Goal: Information Seeking & Learning: Learn about a topic

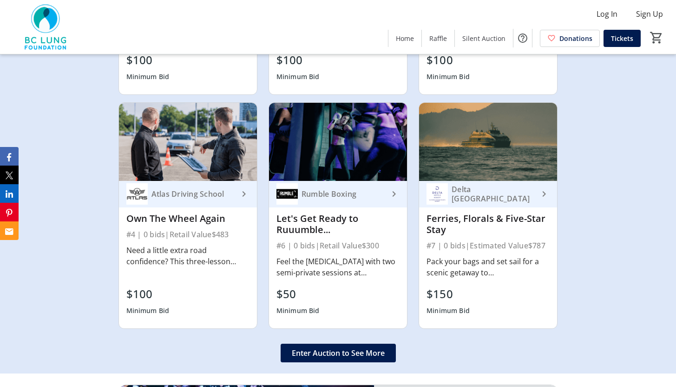
scroll to position [1533, 0]
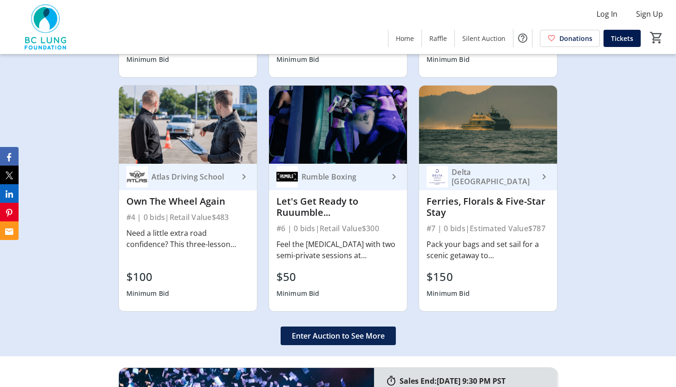
click at [321, 330] on span "Enter Auction to See More" at bounding box center [338, 335] width 93 height 11
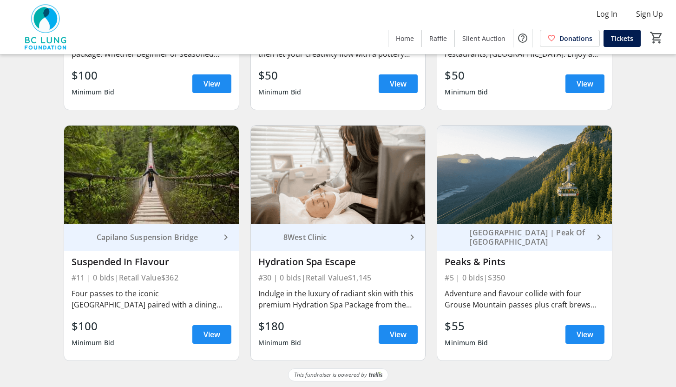
scroll to position [738, 0]
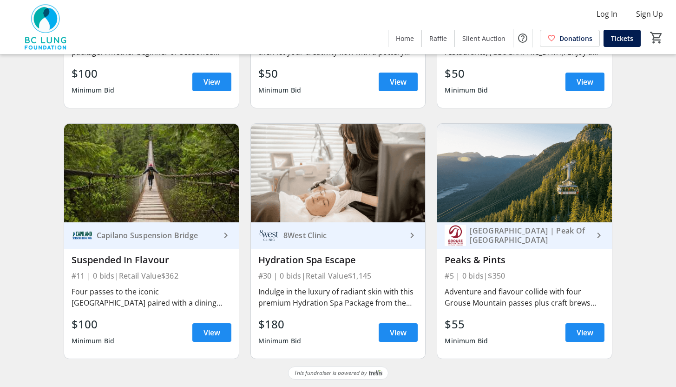
click at [387, 234] on div "8West Clinic" at bounding box center [343, 235] width 127 height 9
click at [396, 337] on span "View" at bounding box center [398, 332] width 17 height 11
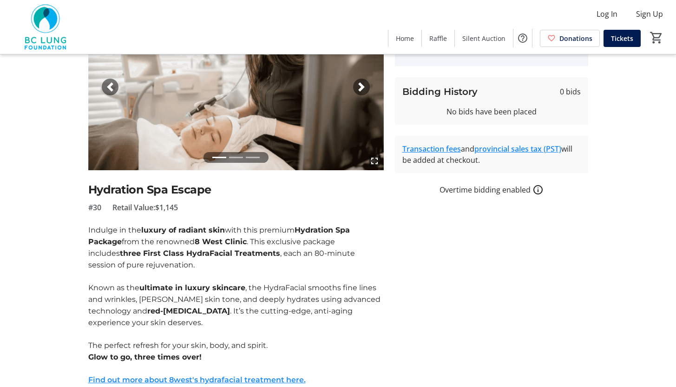
scroll to position [86, 0]
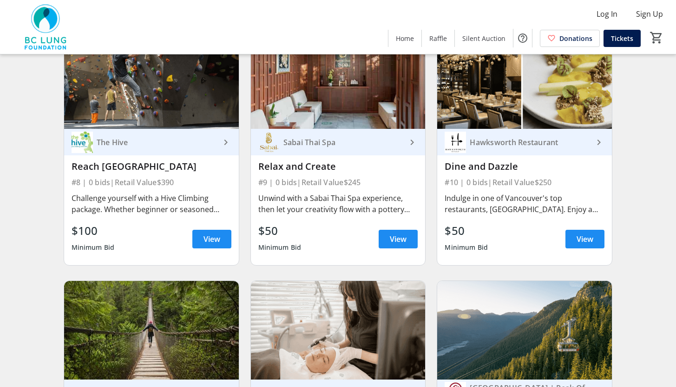
scroll to position [563, 0]
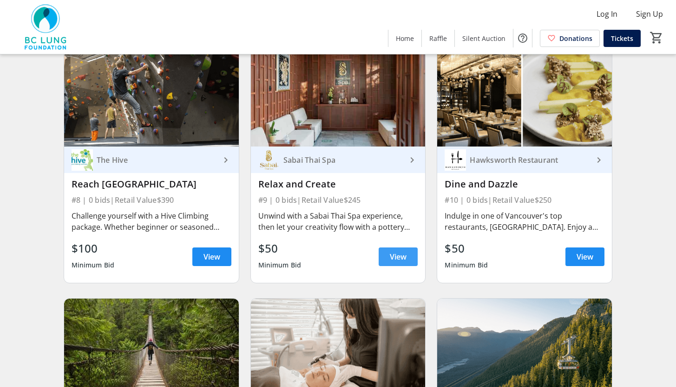
click at [382, 256] on span at bounding box center [398, 256] width 39 height 22
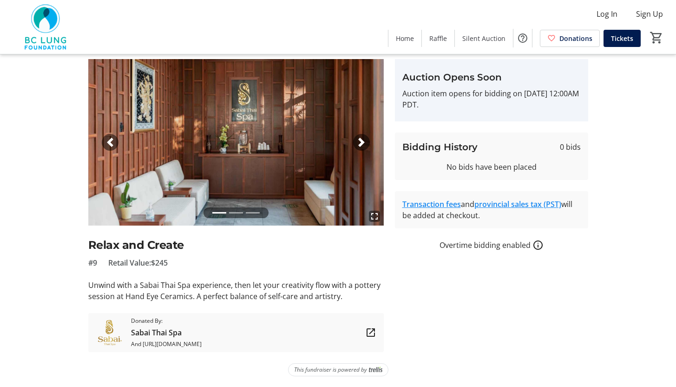
scroll to position [29, 0]
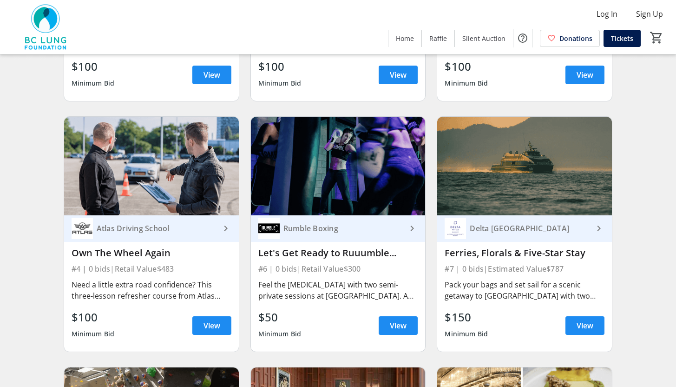
scroll to position [242, 0]
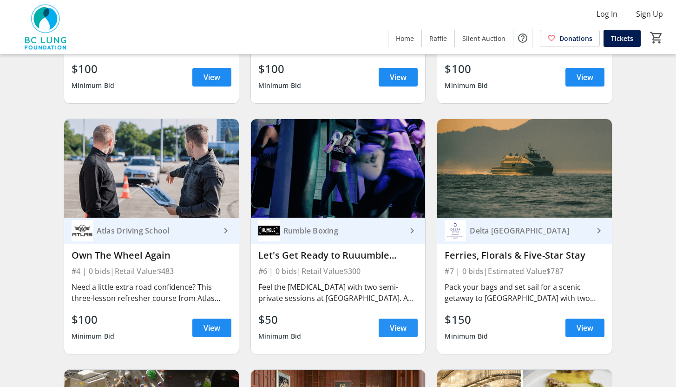
click at [382, 327] on span at bounding box center [398, 328] width 39 height 22
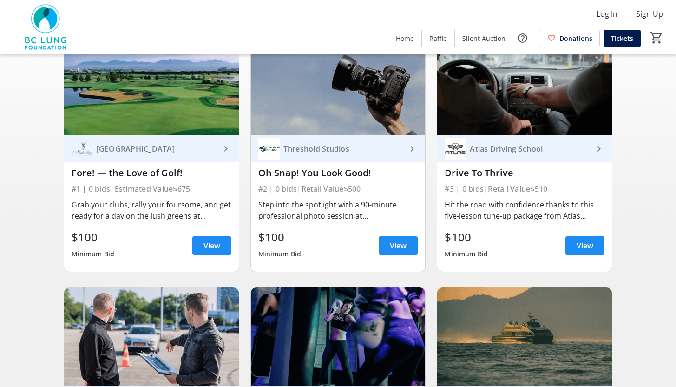
scroll to position [60, 0]
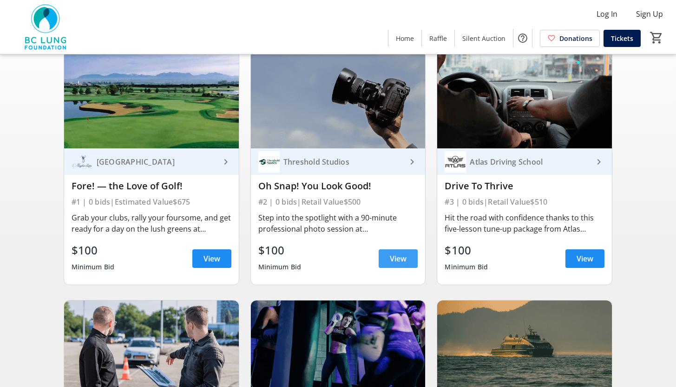
click at [403, 263] on span "View" at bounding box center [398, 258] width 17 height 11
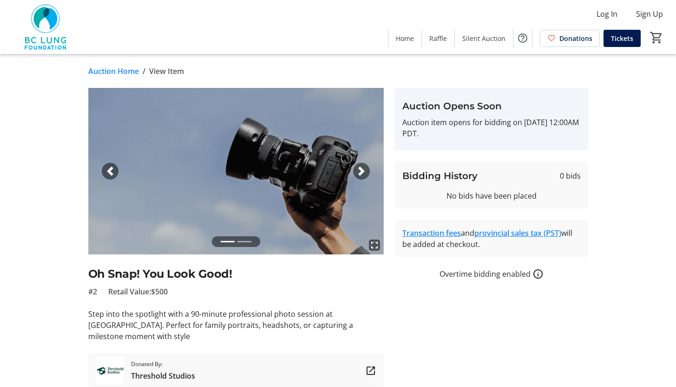
scroll to position [60, 0]
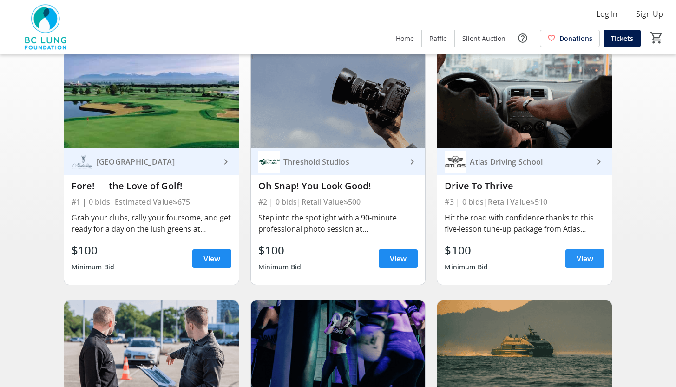
click at [588, 264] on span at bounding box center [585, 258] width 39 height 22
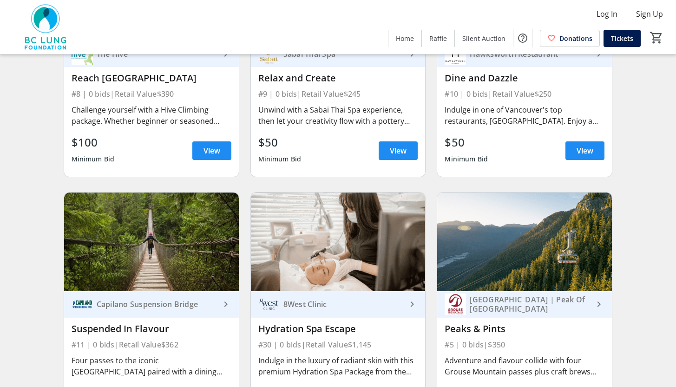
scroll to position [738, 0]
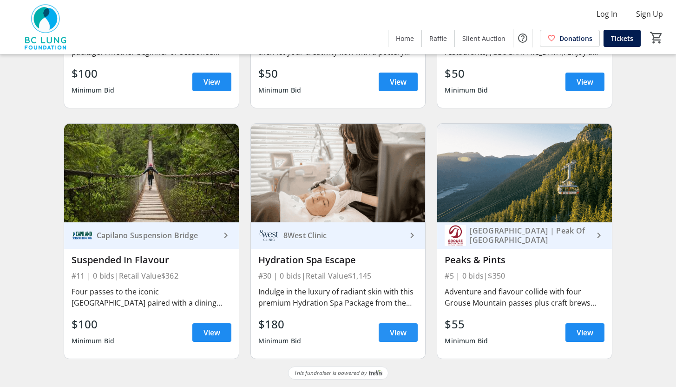
click at [397, 331] on span "View" at bounding box center [398, 332] width 17 height 11
